Goal: Navigation & Orientation: Find specific page/section

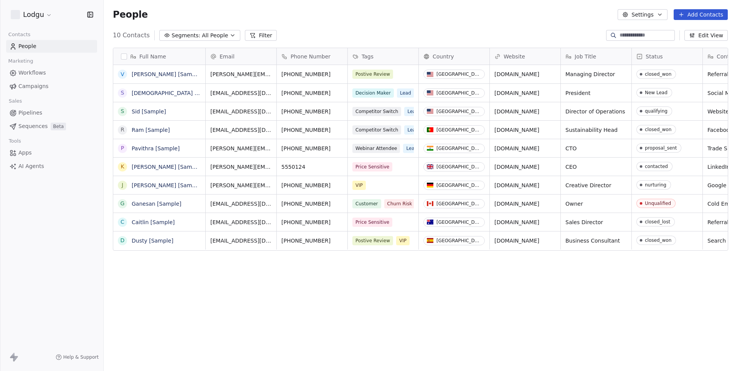
scroll to position [326, 633]
click at [38, 75] on span "Workflows" at bounding box center [32, 73] width 28 height 8
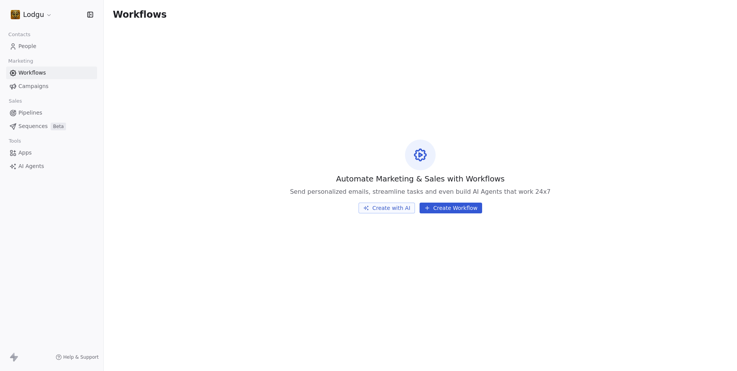
click at [38, 17] on html "Lodgu Contacts People Marketing Workflows Campaigns Sales Pipelines Sequences B…" at bounding box center [368, 185] width 737 height 371
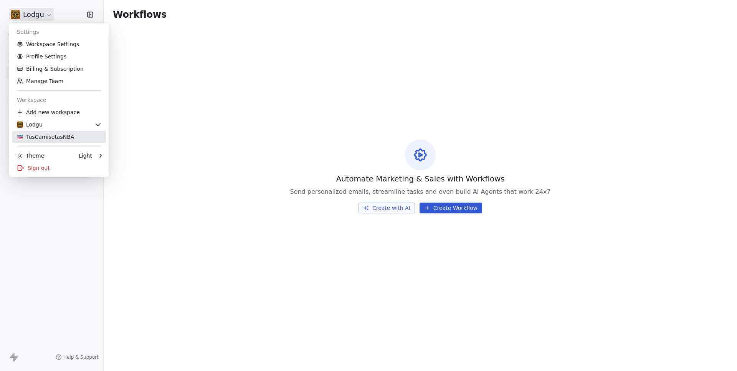
click at [47, 138] on div "TusCamisetasNBA" at bounding box center [45, 137] width 57 height 8
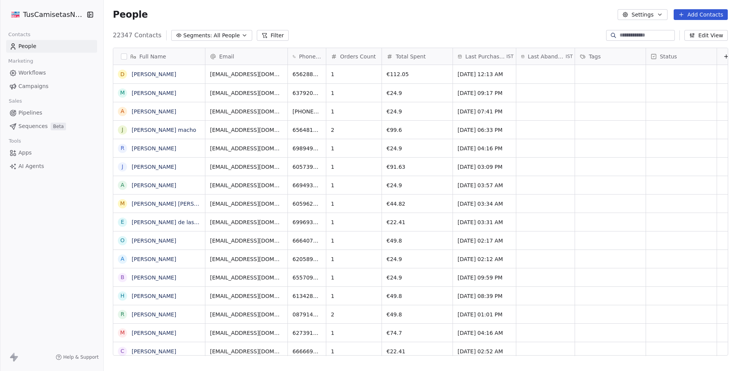
scroll to position [326, 633]
click at [41, 73] on span "Workflows" at bounding box center [32, 73] width 28 height 8
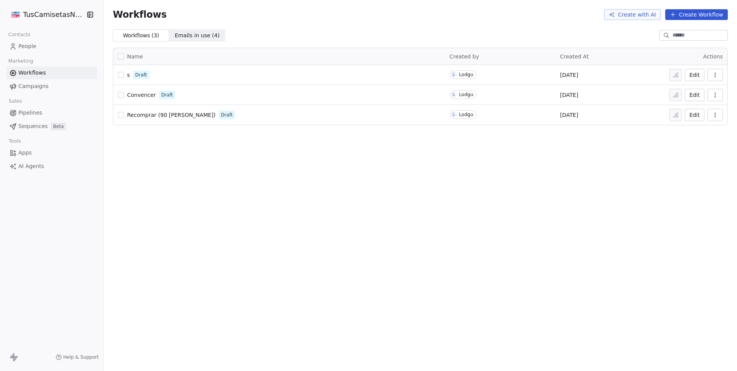
click at [128, 75] on span "s" at bounding box center [128, 75] width 3 height 6
